Goal: Task Accomplishment & Management: Use online tool/utility

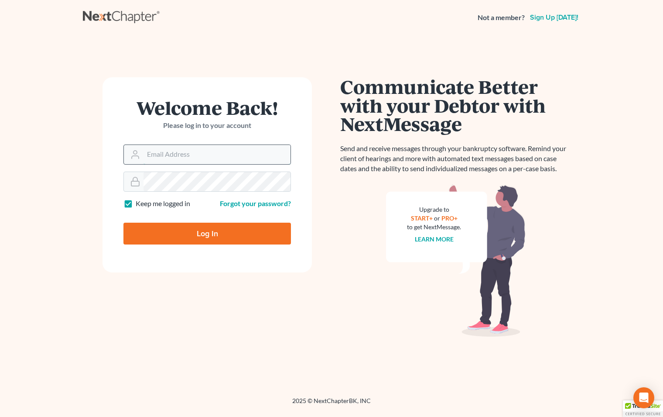
click at [169, 155] on input "Email Address" at bounding box center [216, 154] width 147 height 19
type input "[EMAIL_ADDRESS][DOMAIN_NAME]"
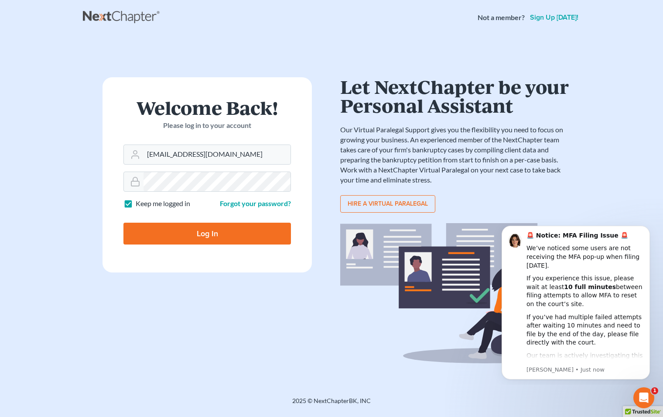
click at [222, 236] on input "Log In" at bounding box center [206, 233] width 167 height 22
type input "Thinking..."
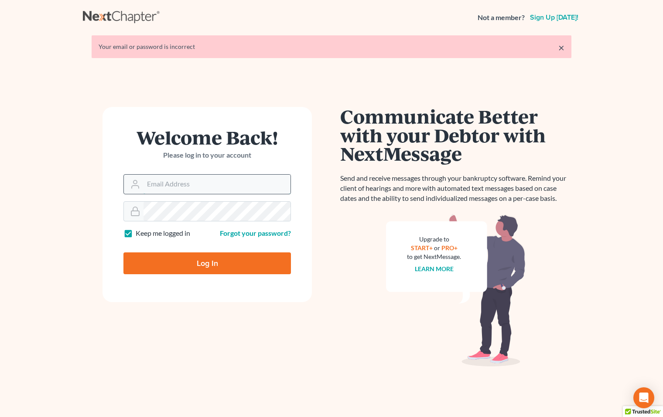
click at [175, 177] on input "Email Address" at bounding box center [216, 183] width 147 height 19
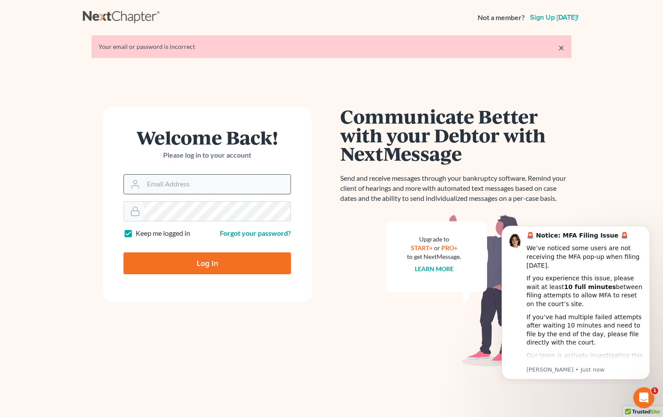
type input "[EMAIL_ADDRESS][DOMAIN_NAME]"
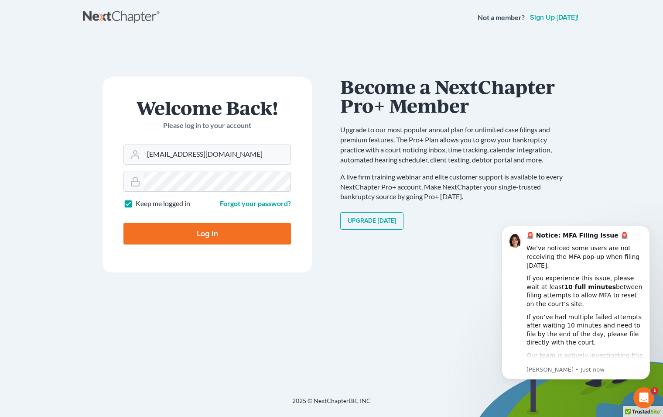
click at [189, 230] on input "Log In" at bounding box center [206, 233] width 167 height 22
type input "Thinking..."
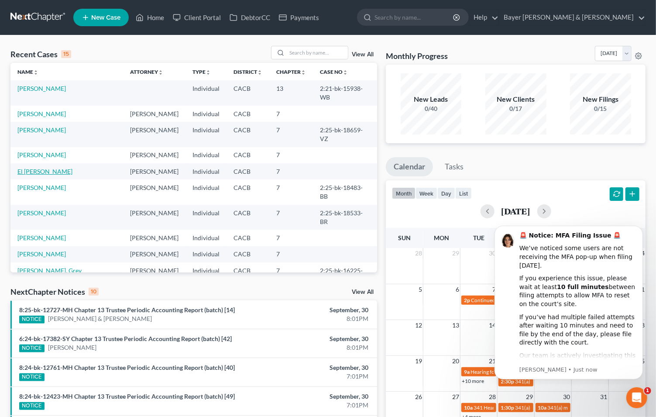
click at [42, 167] on link "El [PERSON_NAME]" at bounding box center [44, 170] width 55 height 7
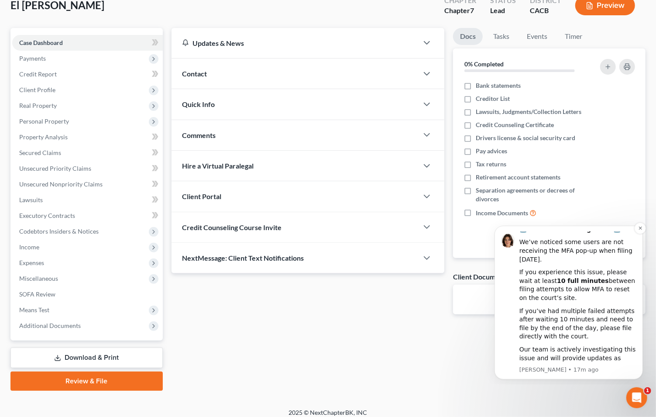
scroll to position [61, 0]
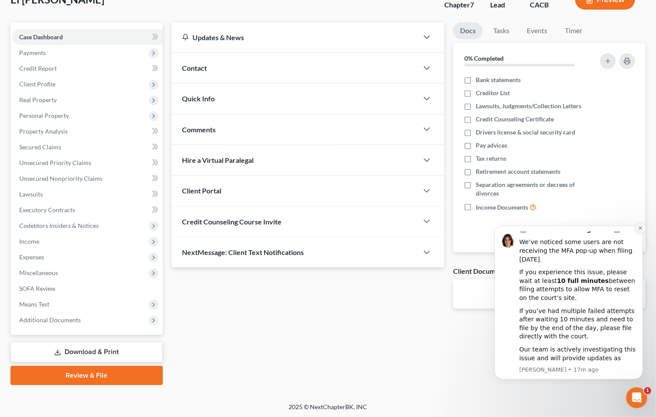
click at [637, 230] on icon "Dismiss notification" at bounding box center [639, 227] width 5 height 5
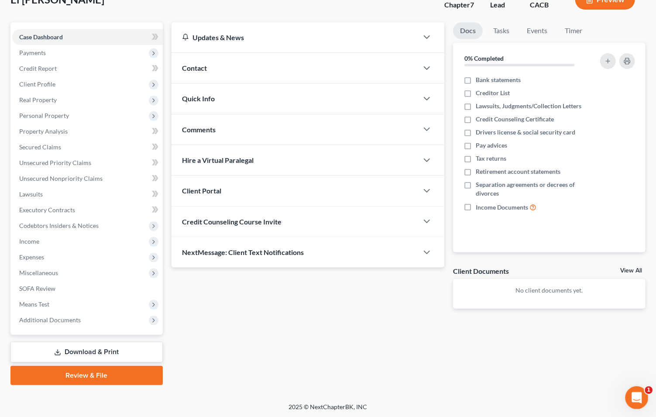
click at [635, 397] on icon "Open Intercom Messenger" at bounding box center [635, 396] width 14 height 14
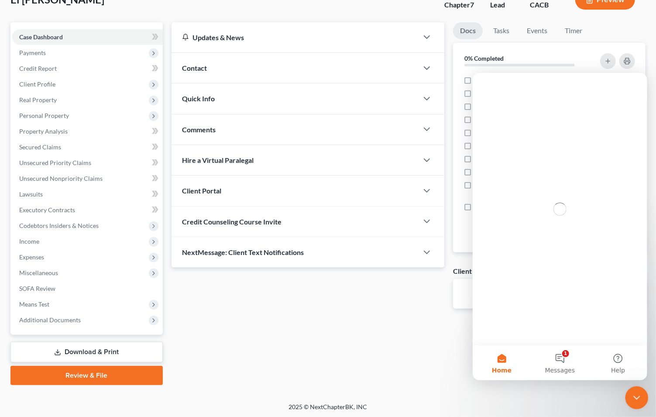
scroll to position [0, 0]
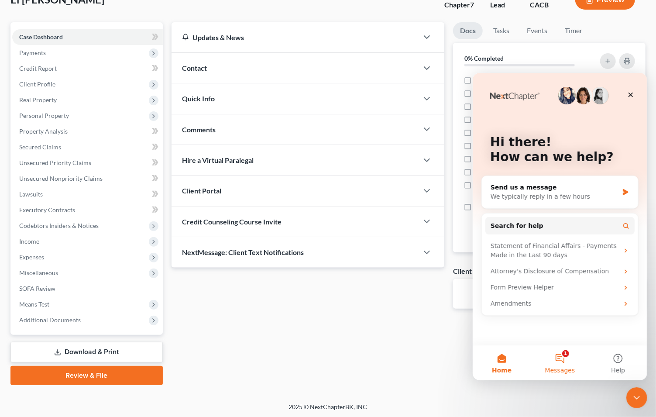
click at [556, 356] on button "1 Messages" at bounding box center [559, 362] width 58 height 35
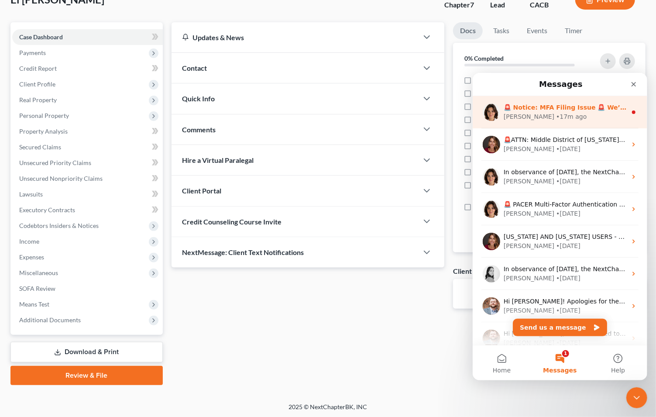
click at [569, 119] on div "[PERSON_NAME] • 17m ago" at bounding box center [564, 116] width 123 height 9
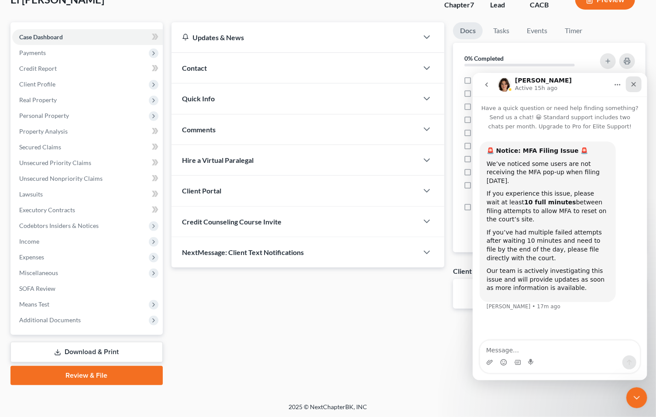
click at [632, 80] on icon "Close" at bounding box center [632, 83] width 7 height 7
